Goal: Find specific page/section: Find specific page/section

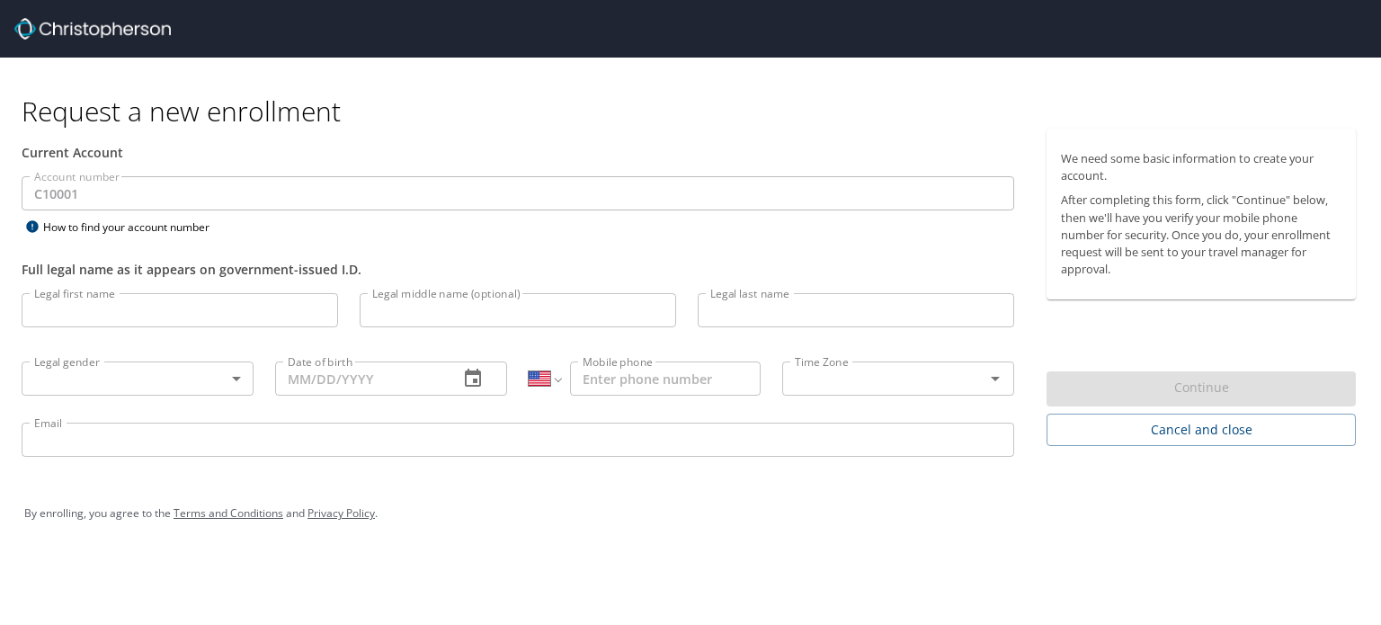
select select "US"
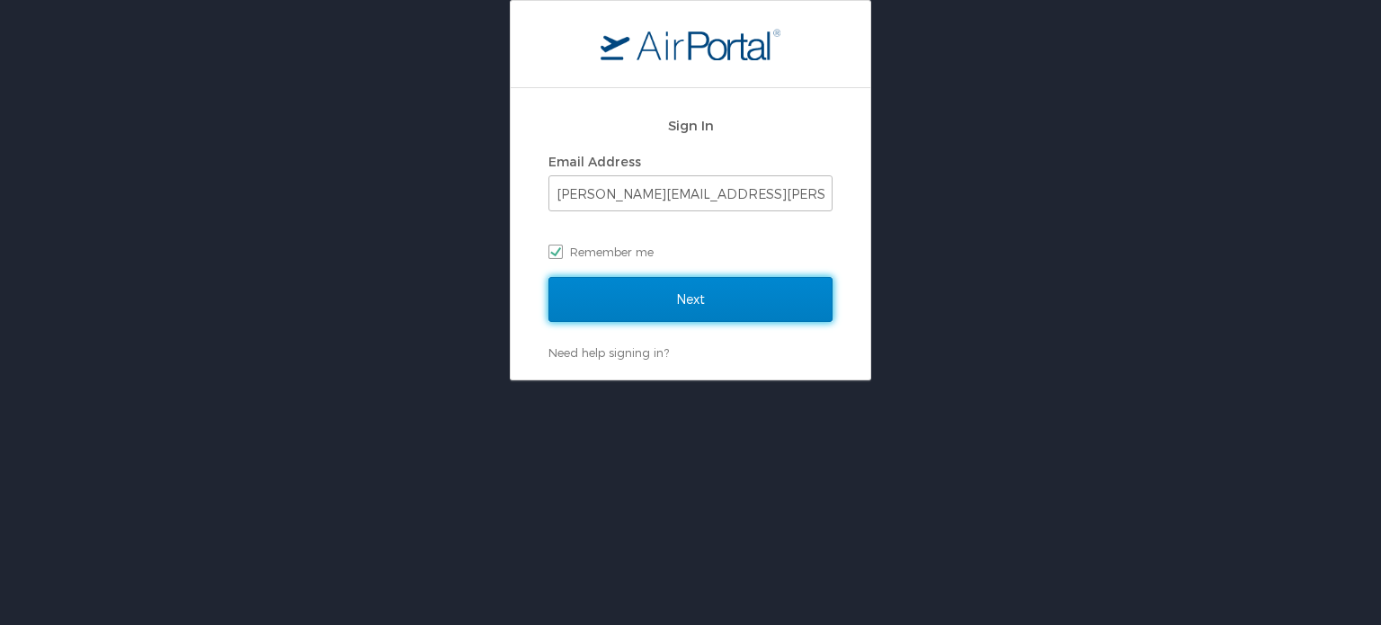
click at [706, 301] on input "Next" at bounding box center [690, 299] width 284 height 45
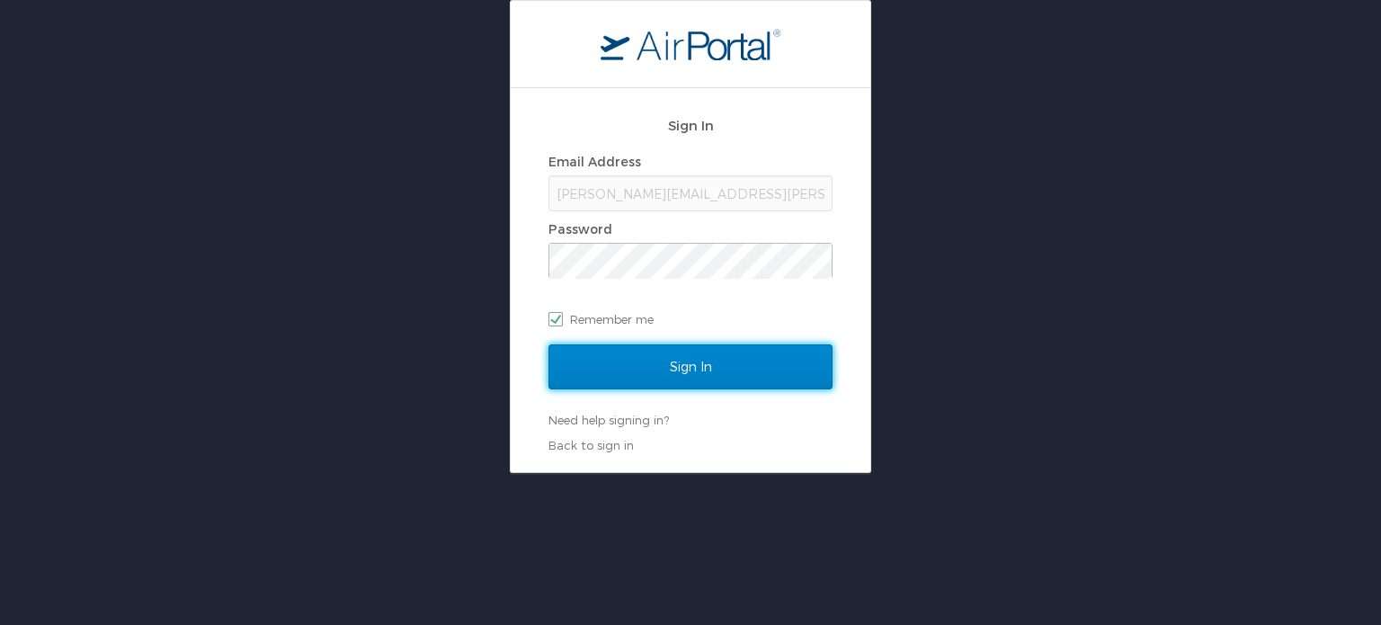
click at [724, 374] on input "Sign In" at bounding box center [690, 366] width 284 height 45
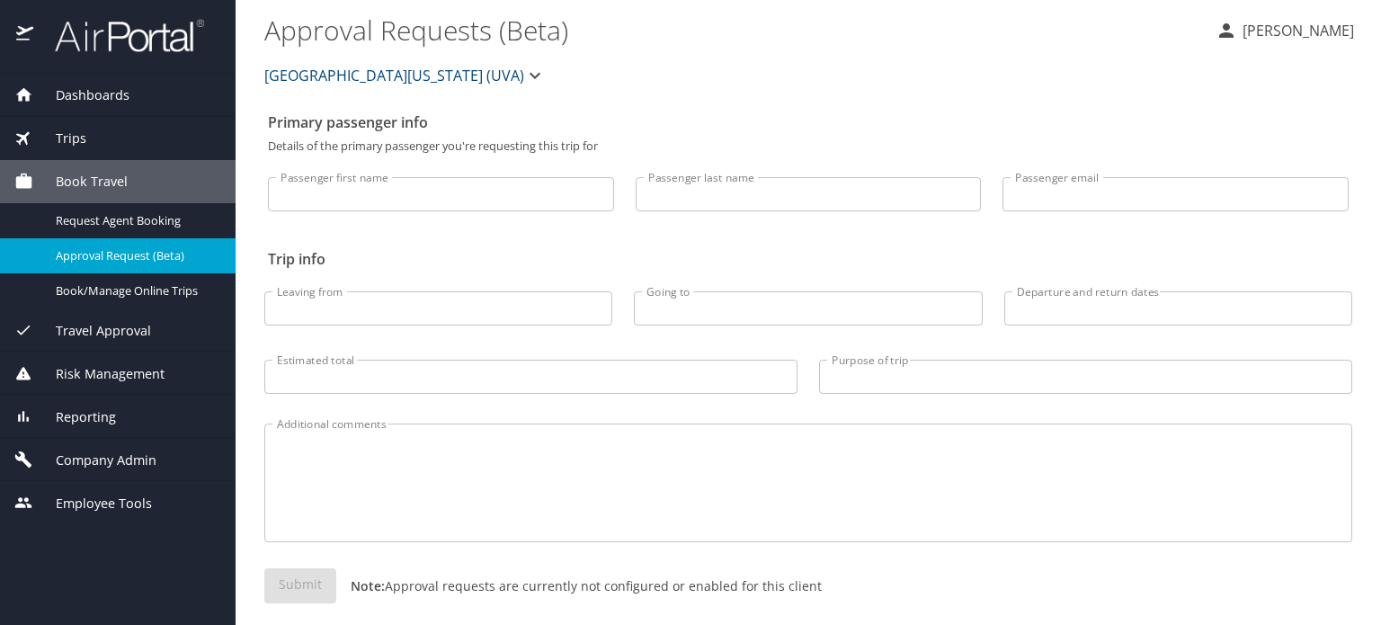
click at [73, 137] on span "Trips" at bounding box center [59, 139] width 53 height 20
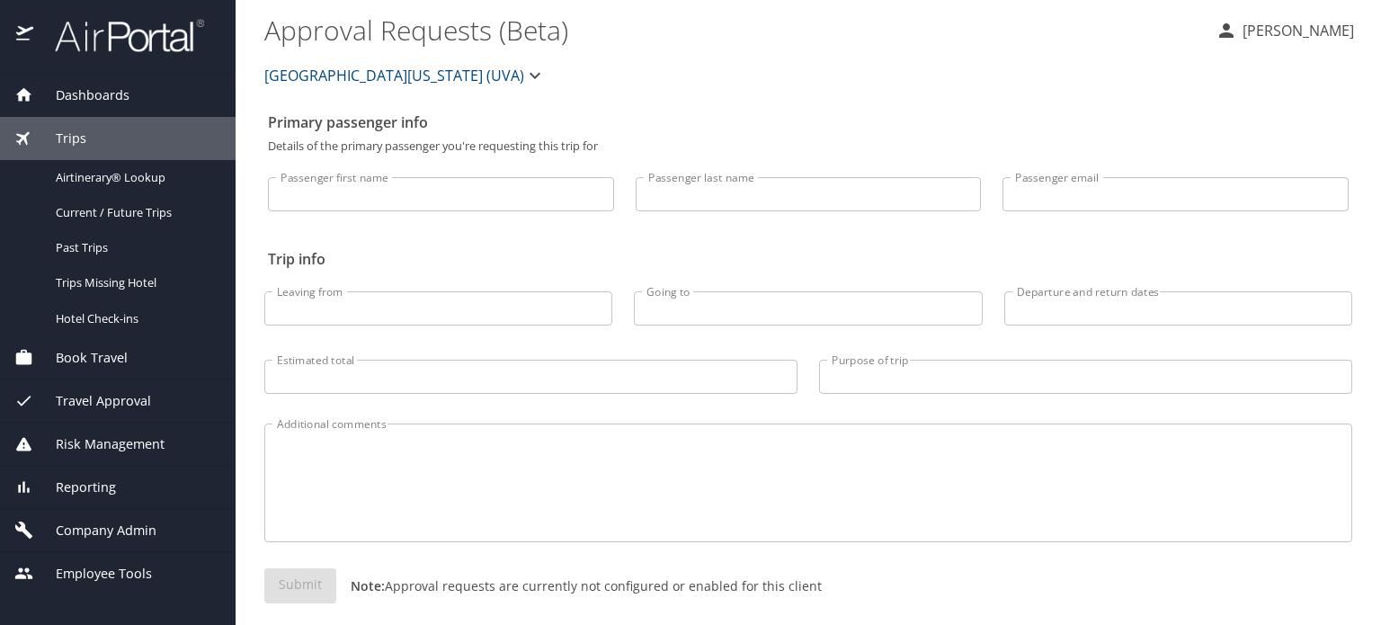
click at [132, 532] on span "Company Admin" at bounding box center [94, 530] width 123 height 20
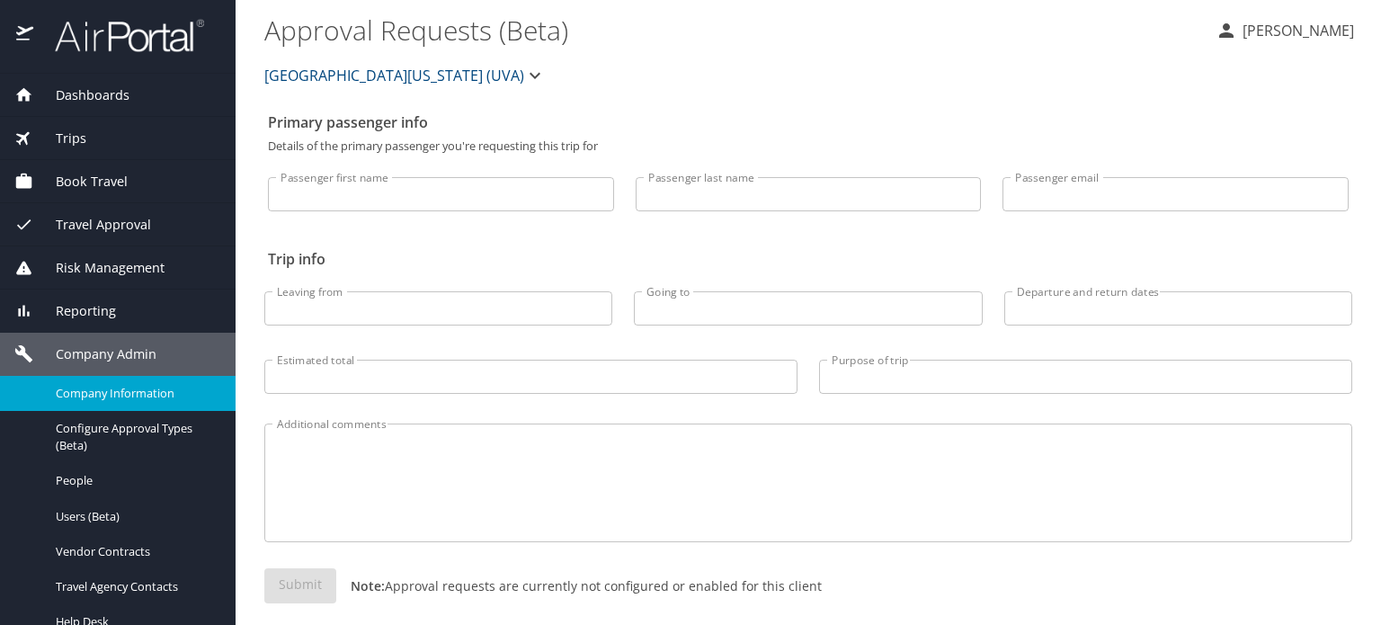
click at [143, 393] on span "Company Information" at bounding box center [135, 393] width 158 height 17
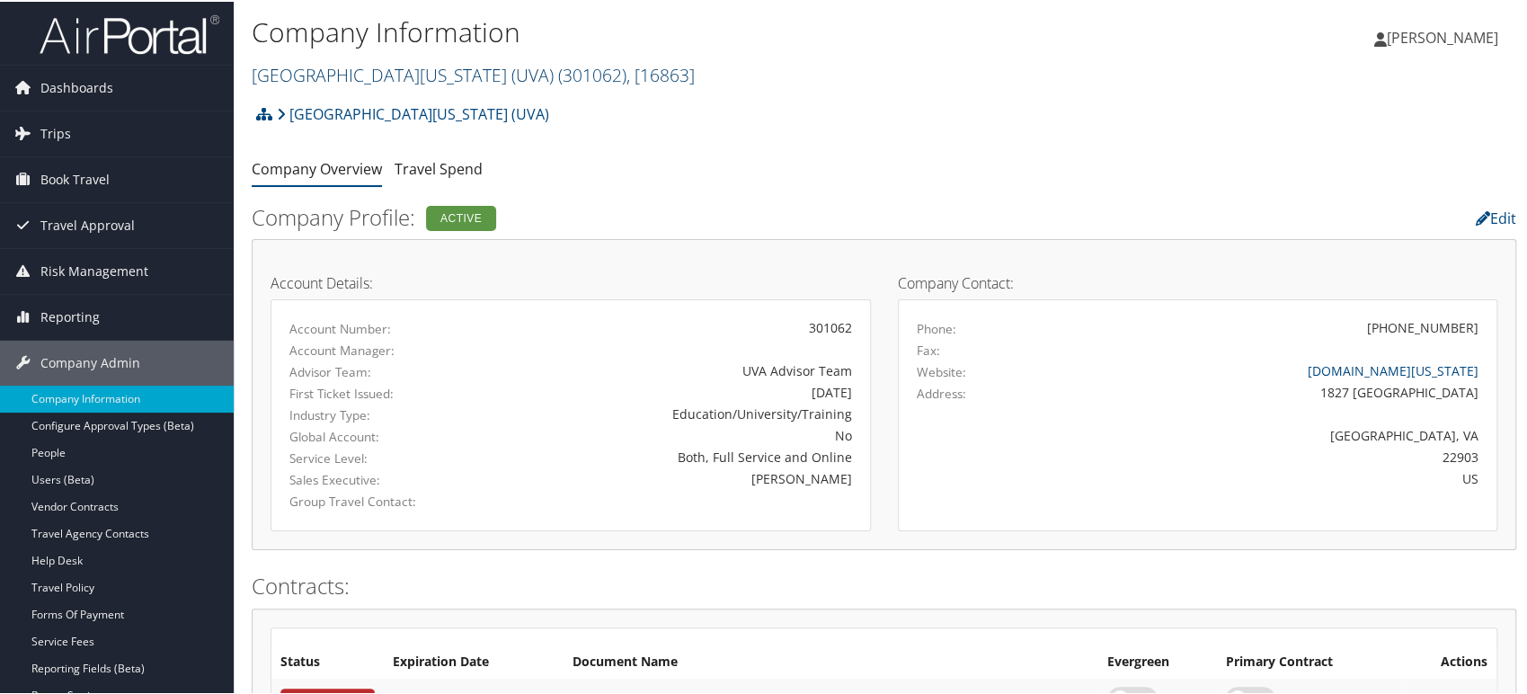
click at [374, 69] on link "University of Virginia (UVA) ( 301062 ) , [ 16863 ]" at bounding box center [473, 73] width 443 height 24
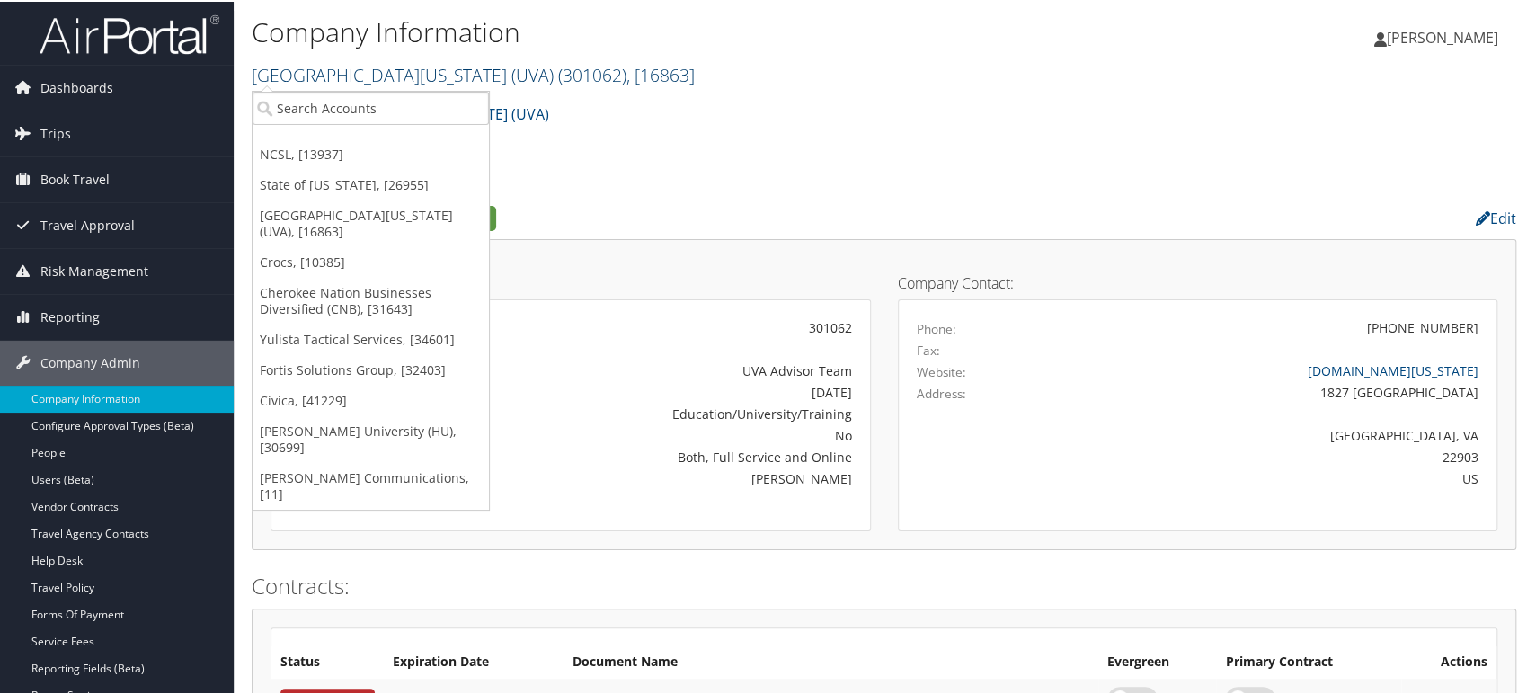
click at [450, 67] on link "University of Virginia (UVA) ( 301062 ) , [ 16863 ]" at bounding box center [473, 73] width 443 height 24
click at [381, 110] on input "search" at bounding box center [371, 106] width 236 height 33
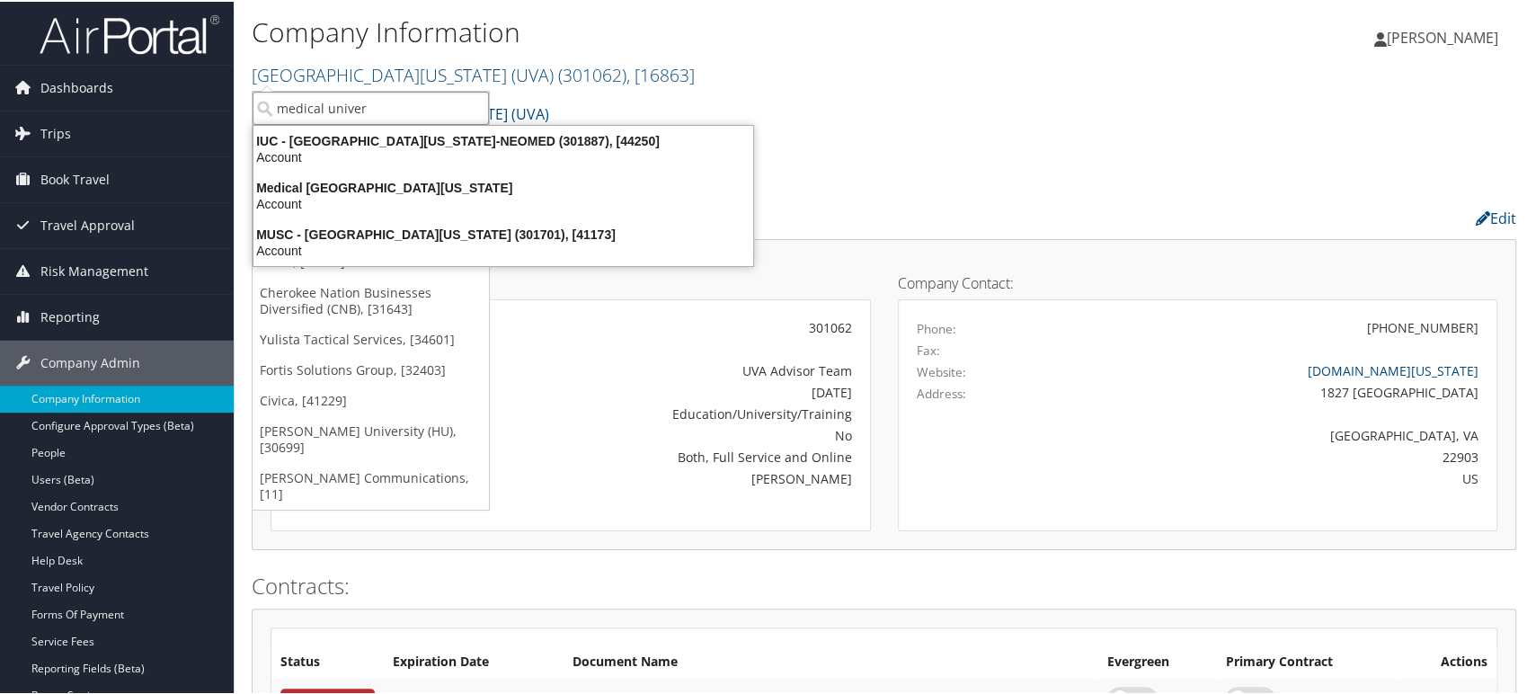
type input "medical univers"
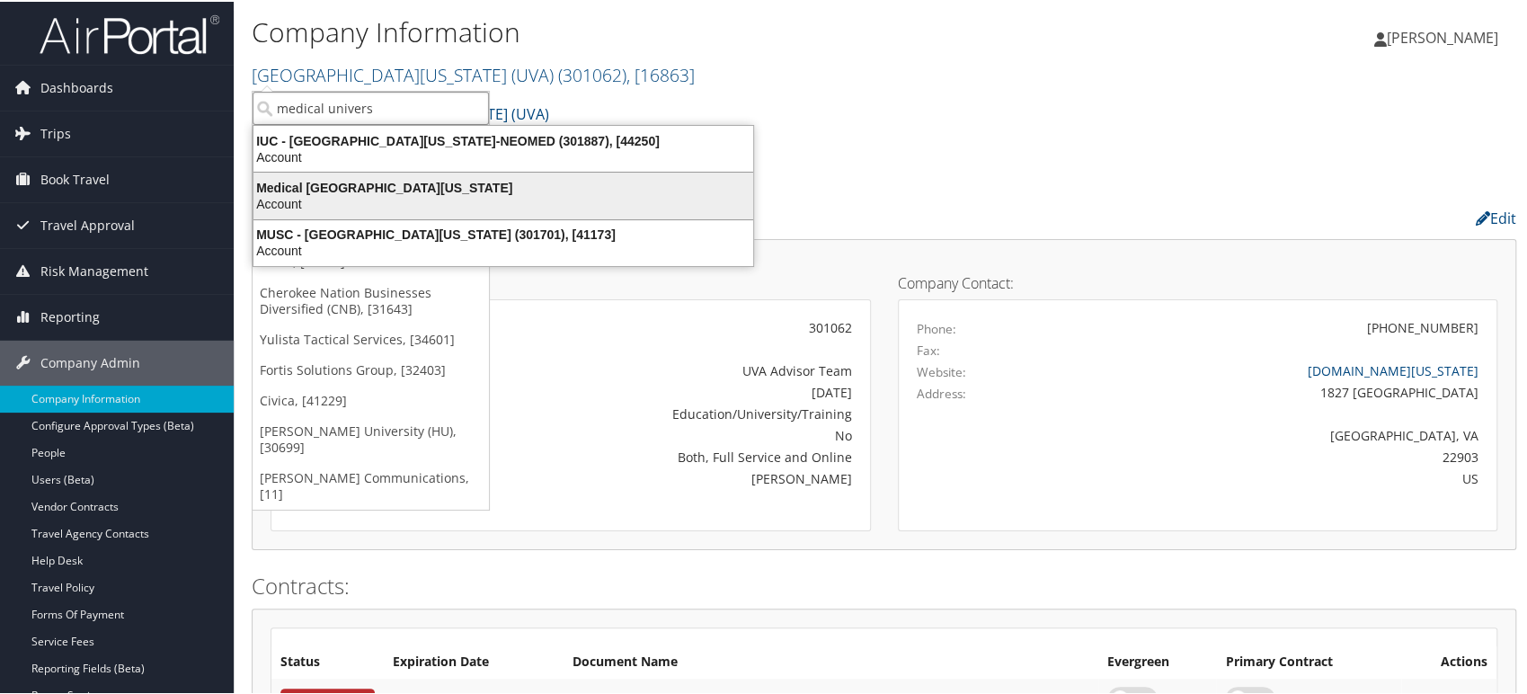
click at [388, 202] on div "Account" at bounding box center [503, 202] width 521 height 16
